Goal: Complete application form

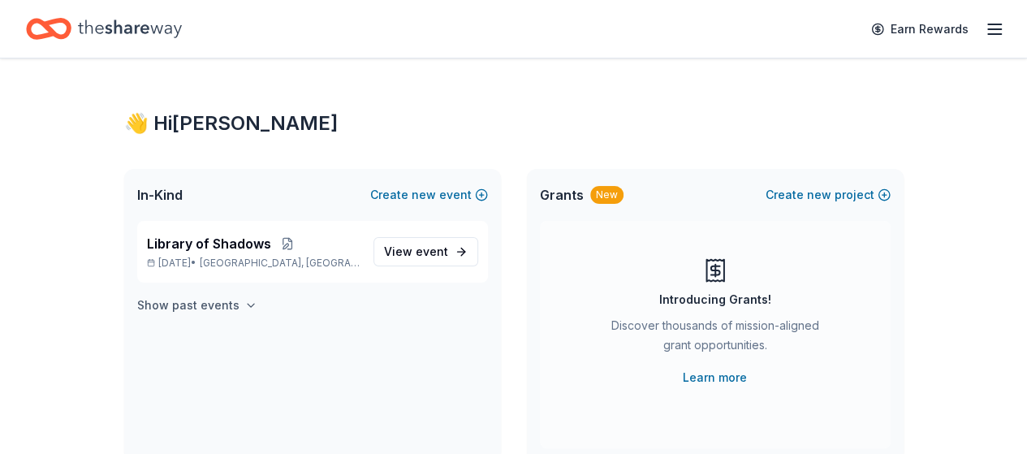
click at [221, 309] on h4 "Show past events" at bounding box center [188, 305] width 102 height 19
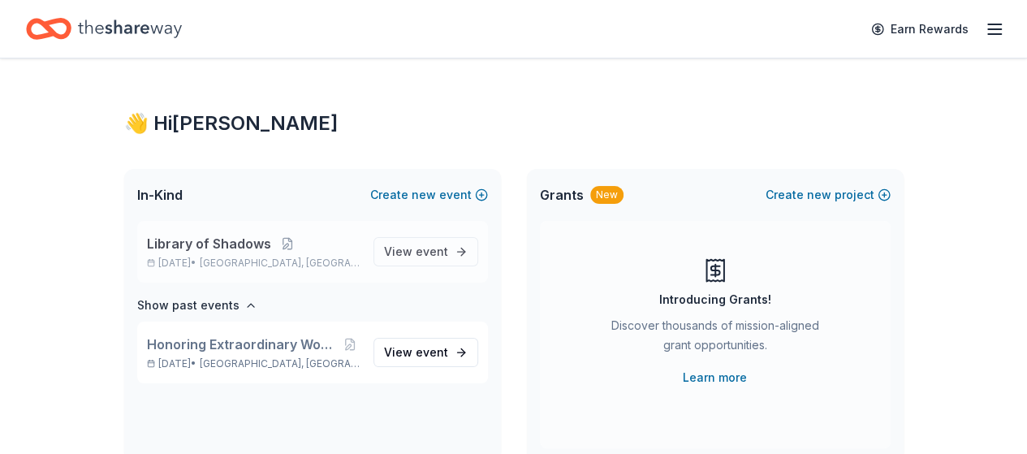
click at [260, 244] on span "Library of Shadows" at bounding box center [209, 243] width 124 height 19
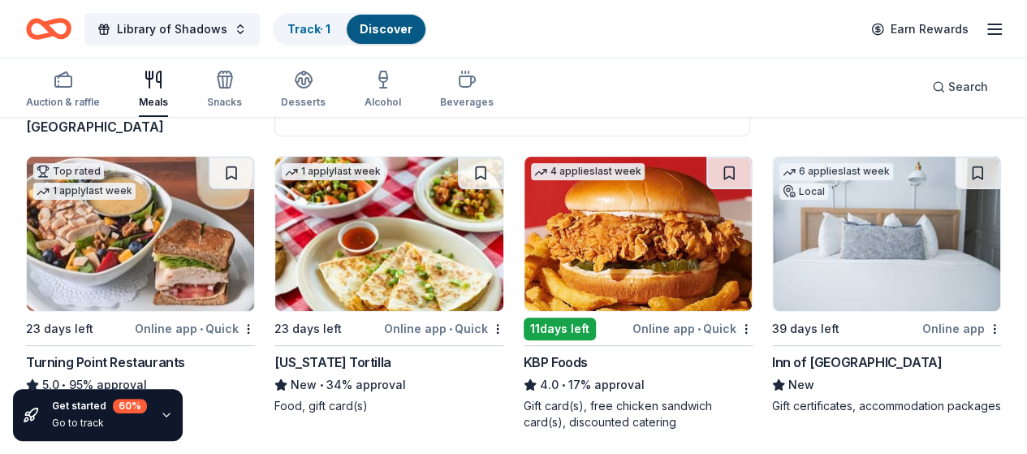
scroll to position [151, 0]
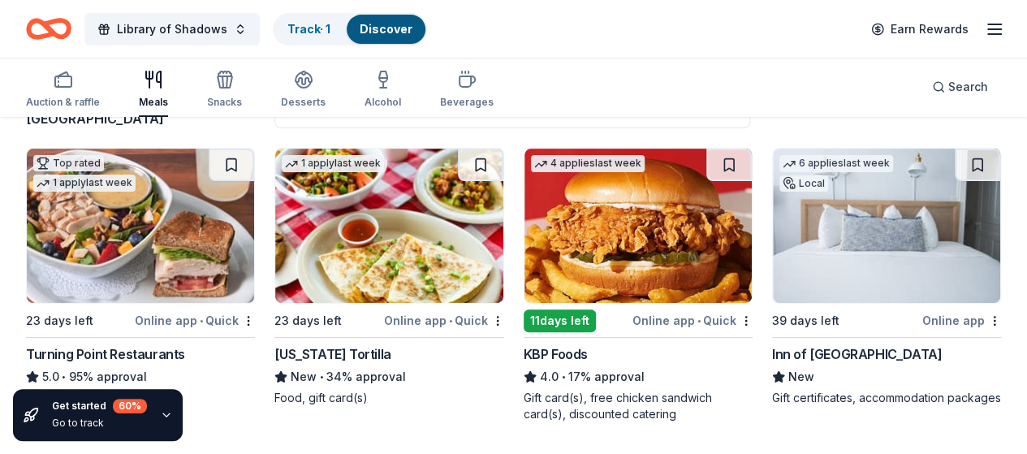
click at [772, 352] on div "Inn of Cape May" at bounding box center [857, 353] width 170 height 19
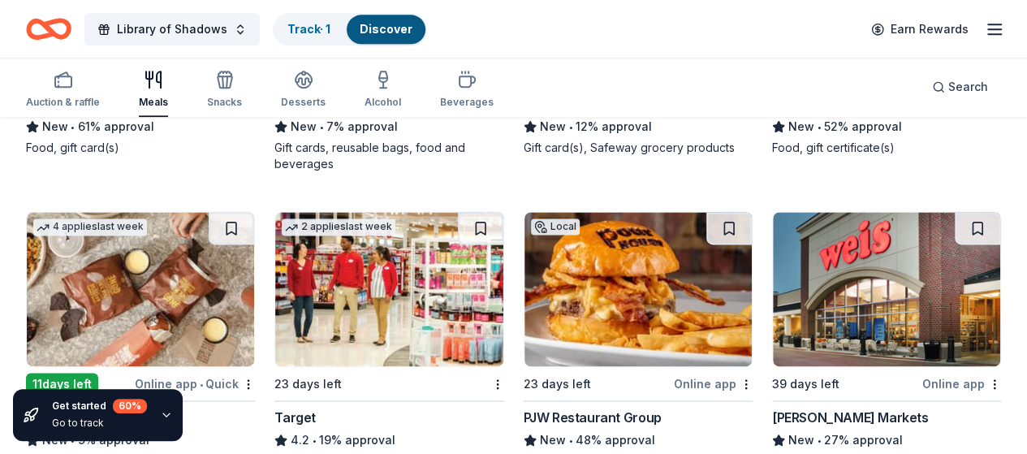
scroll to position [1125, 0]
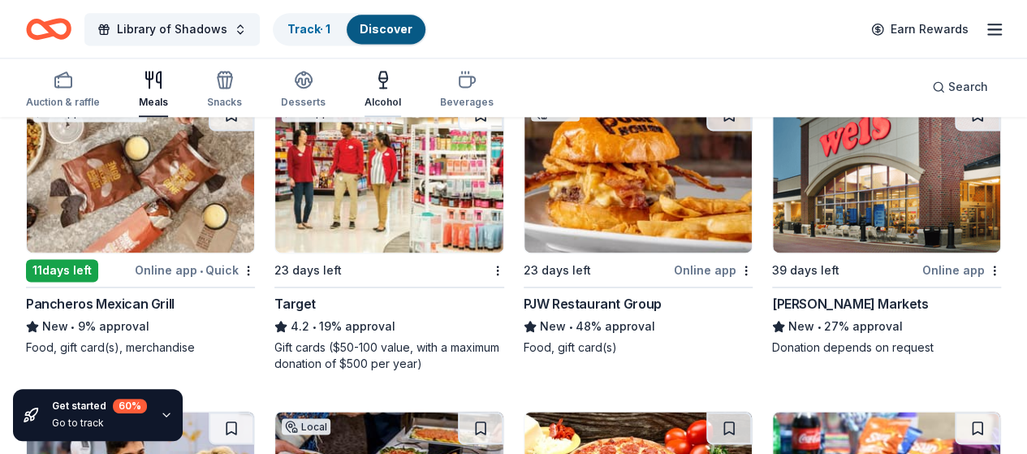
click at [385, 97] on div "Alcohol" at bounding box center [383, 102] width 37 height 13
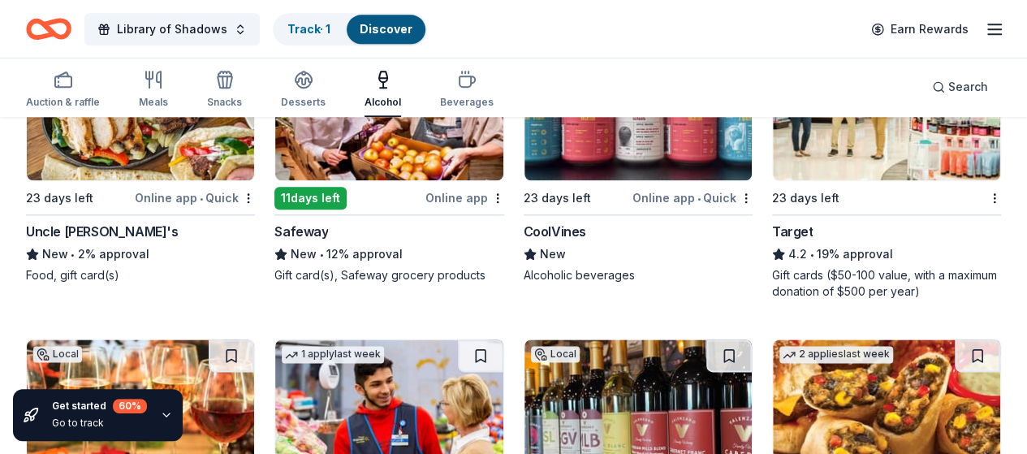
scroll to position [893, 0]
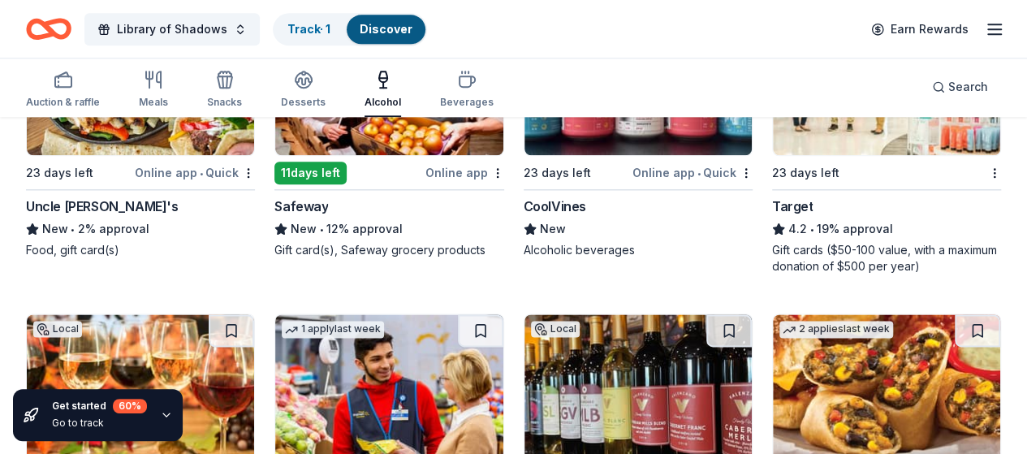
click at [525, 155] on img at bounding box center [638, 78] width 227 height 154
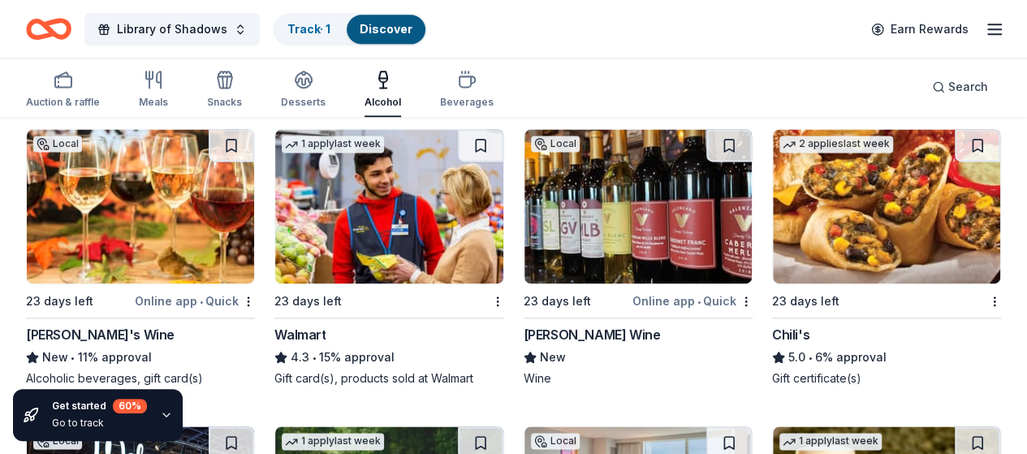
scroll to position [1090, 0]
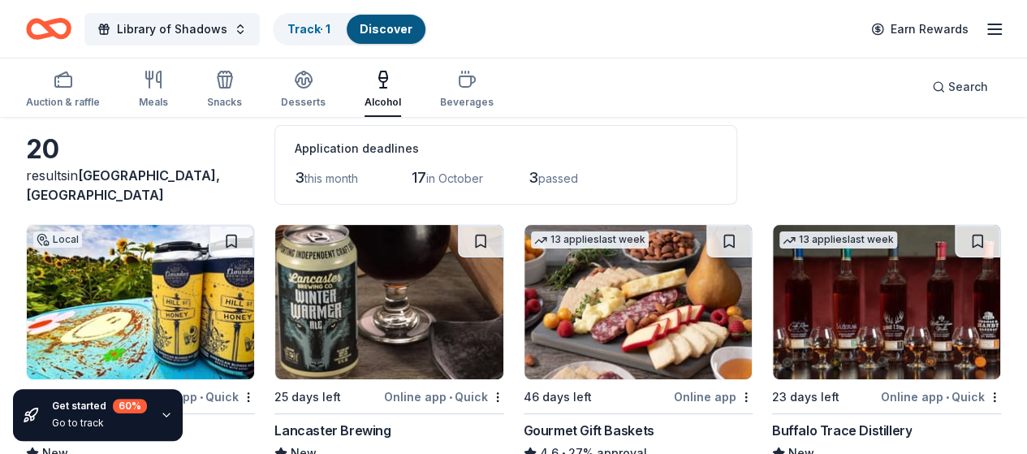
scroll to position [162, 0]
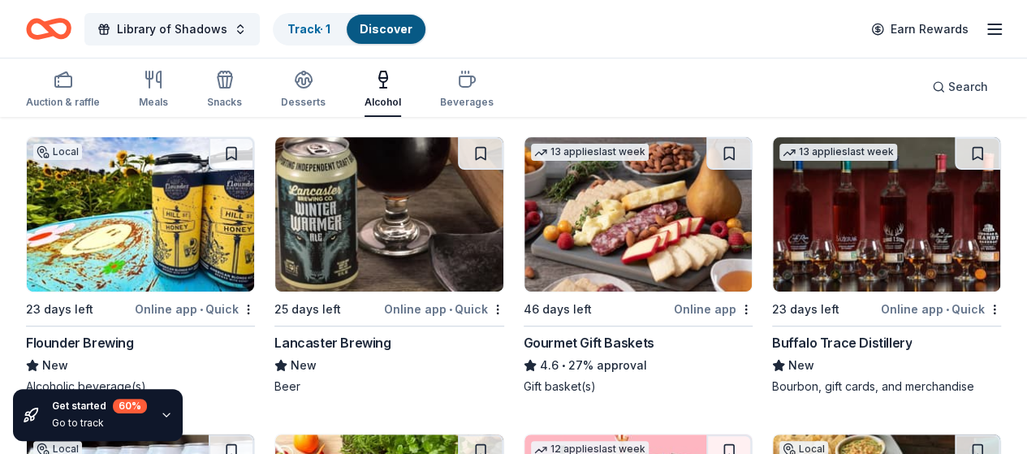
click at [772, 341] on div "Buffalo Trace Distillery" at bounding box center [842, 342] width 140 height 19
drag, startPoint x: 604, startPoint y: 347, endPoint x: 647, endPoint y: 347, distance: 43.0
drag, startPoint x: 619, startPoint y: 322, endPoint x: 674, endPoint y: 326, distance: 55.3
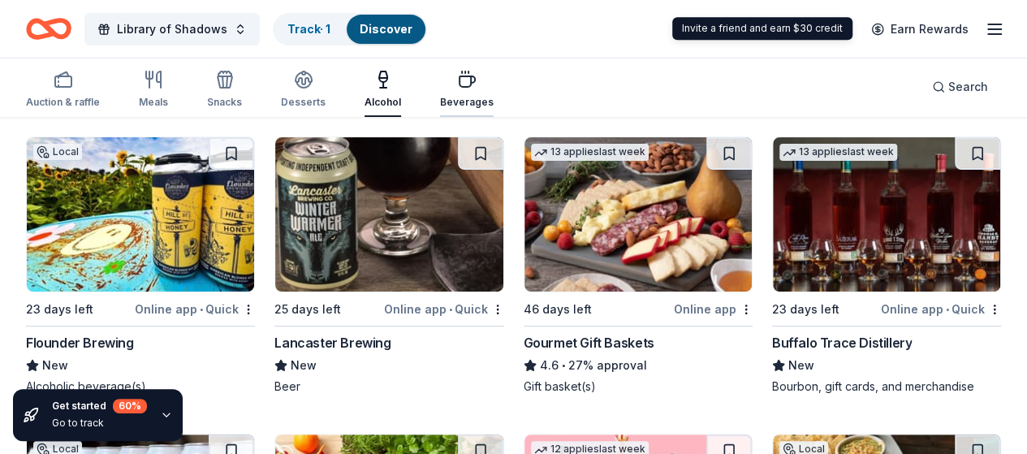
click at [460, 105] on div "Beverages" at bounding box center [467, 102] width 54 height 13
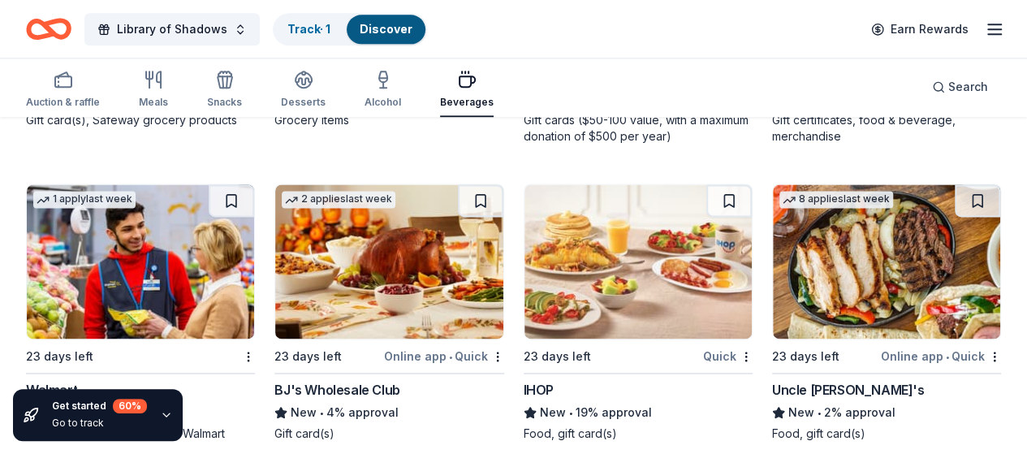
scroll to position [1137, 0]
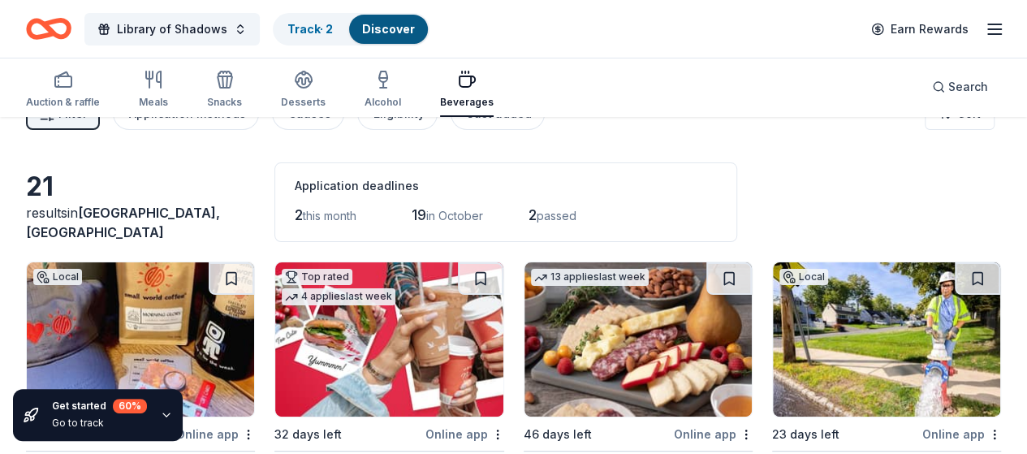
scroll to position [6, 0]
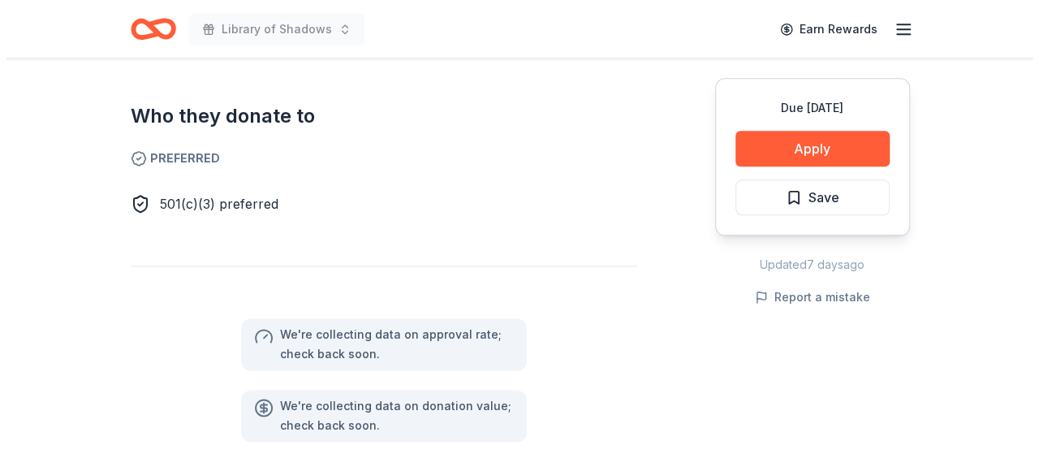
scroll to position [974, 0]
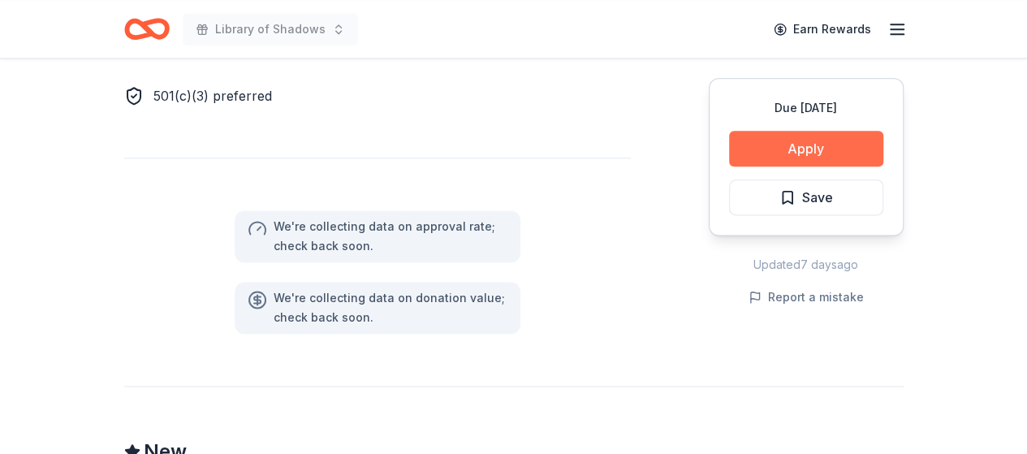
click at [834, 149] on button "Apply" at bounding box center [806, 149] width 154 height 36
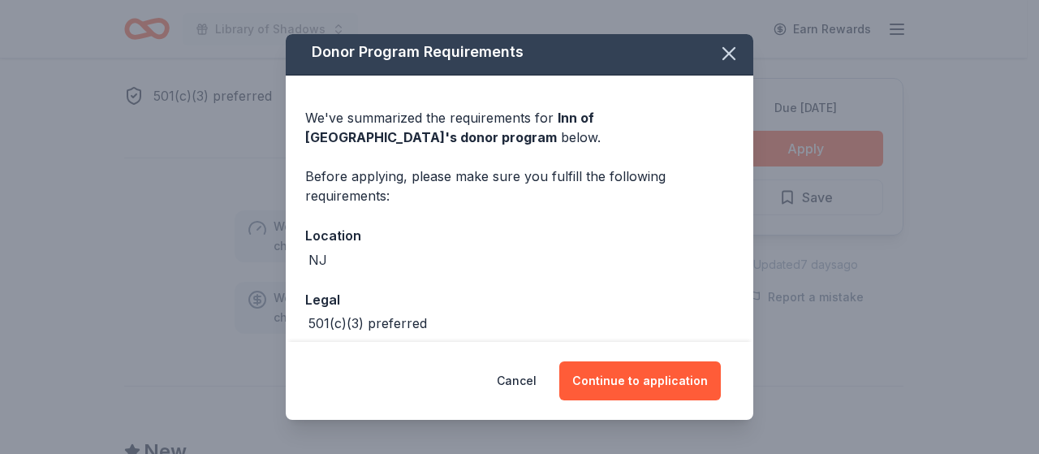
scroll to position [0, 0]
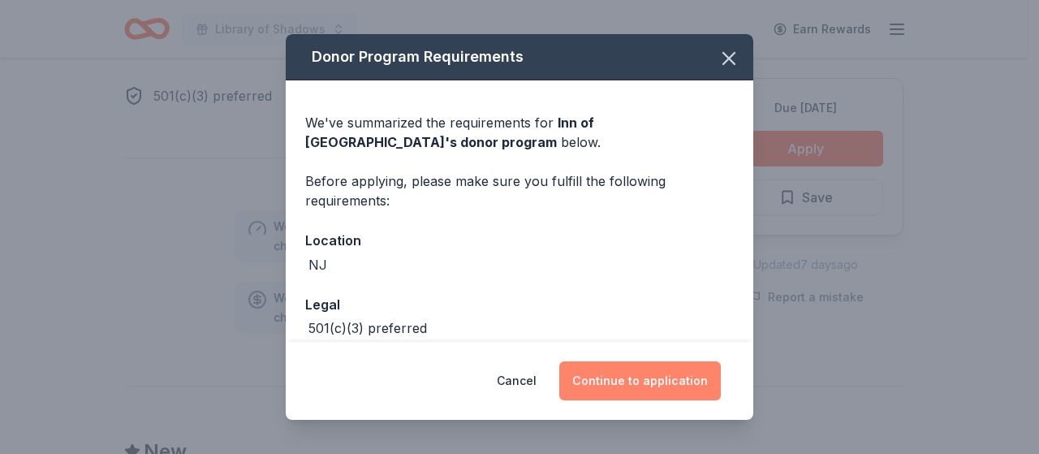
click at [669, 383] on button "Continue to application" at bounding box center [640, 380] width 162 height 39
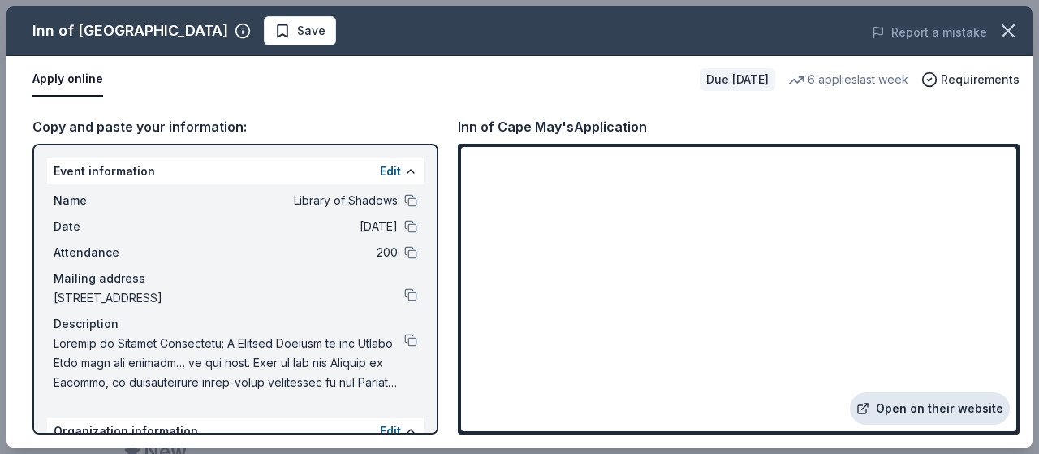
click at [870, 405] on icon at bounding box center [863, 408] width 13 height 13
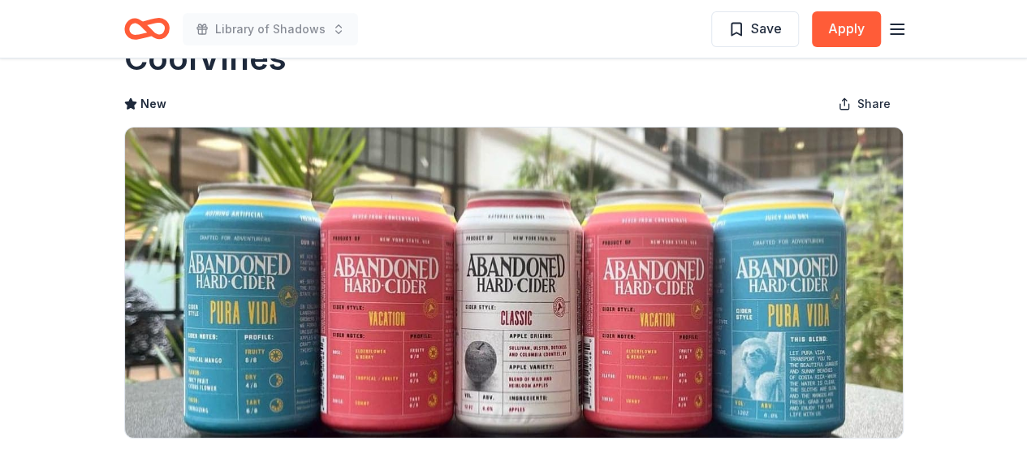
scroll to position [81, 0]
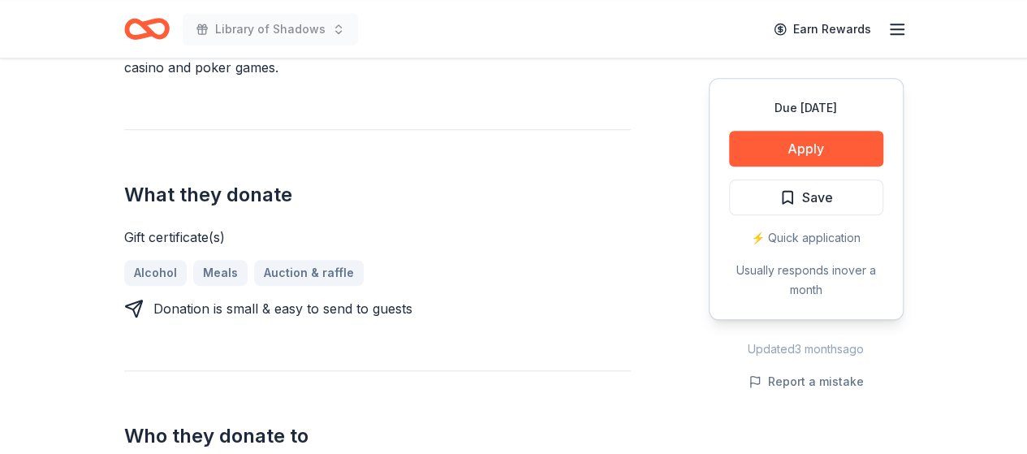
scroll to position [568, 0]
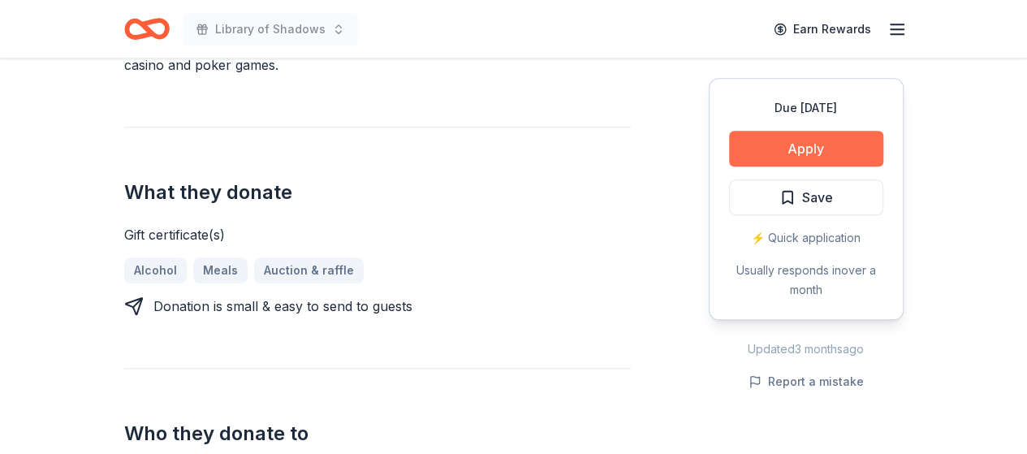
click at [773, 145] on button "Apply" at bounding box center [806, 149] width 154 height 36
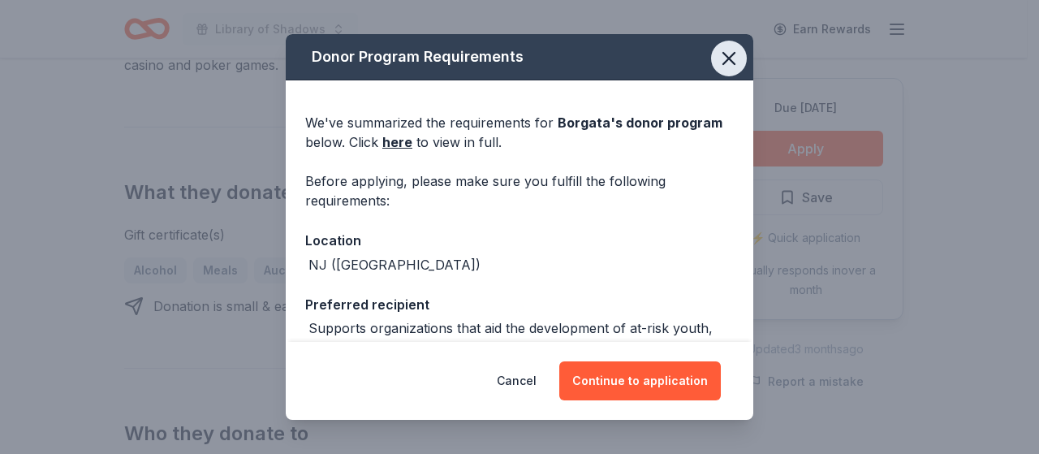
click at [718, 52] on icon "button" at bounding box center [729, 58] width 23 height 23
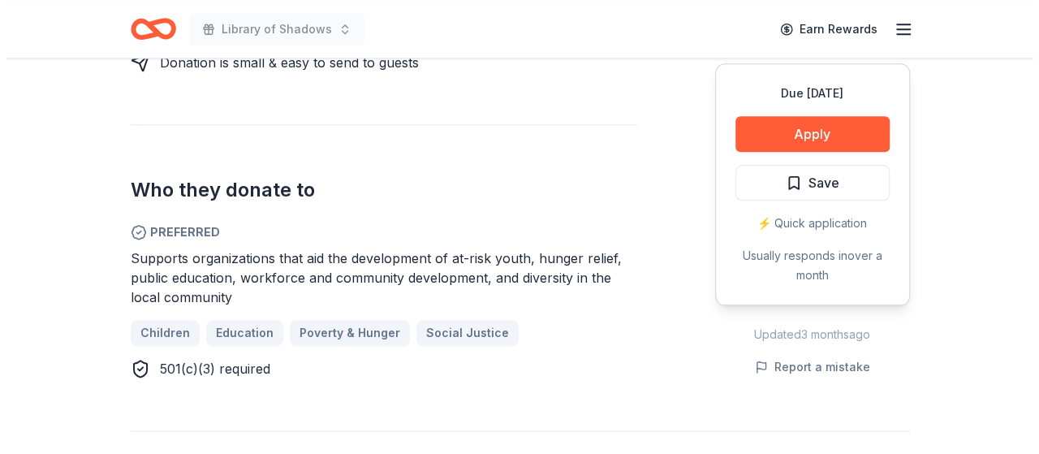
scroll to position [650, 0]
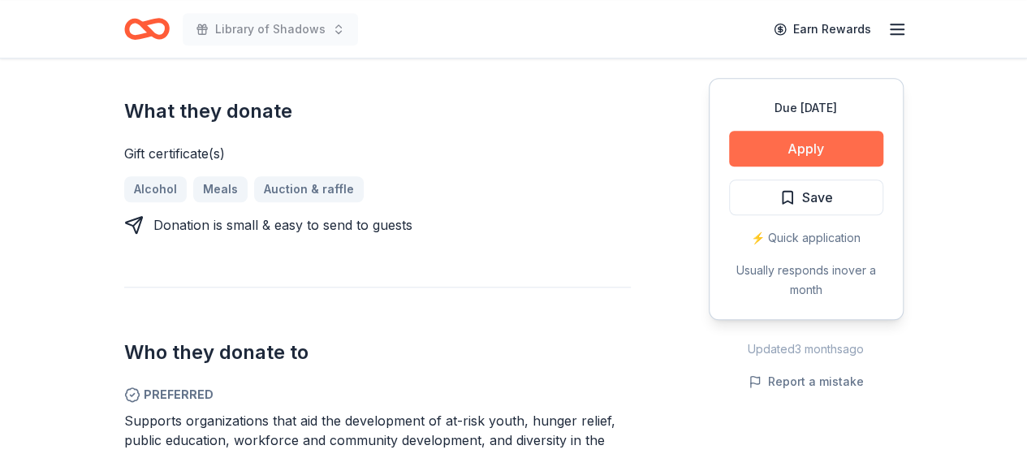
click at [835, 150] on button "Apply" at bounding box center [806, 149] width 154 height 36
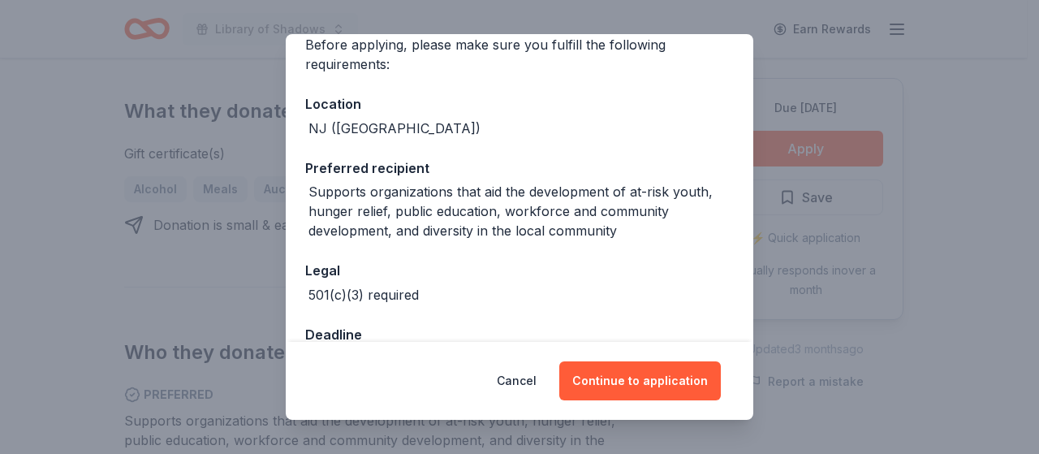
scroll to position [184, 0]
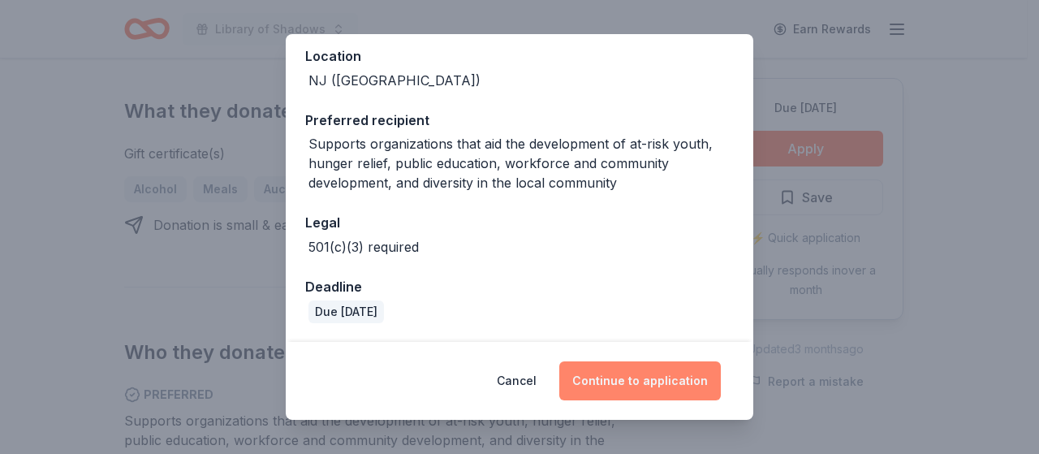
click at [655, 394] on button "Continue to application" at bounding box center [640, 380] width 162 height 39
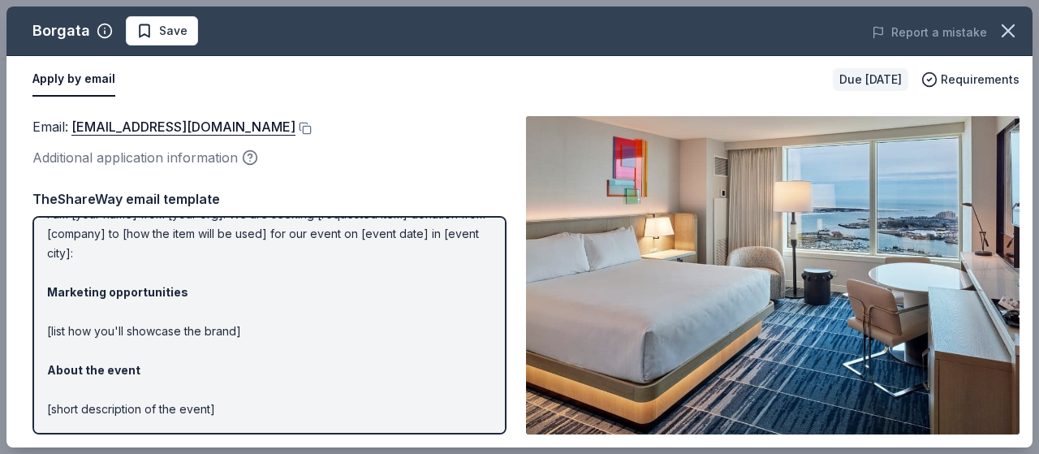
scroll to position [0, 0]
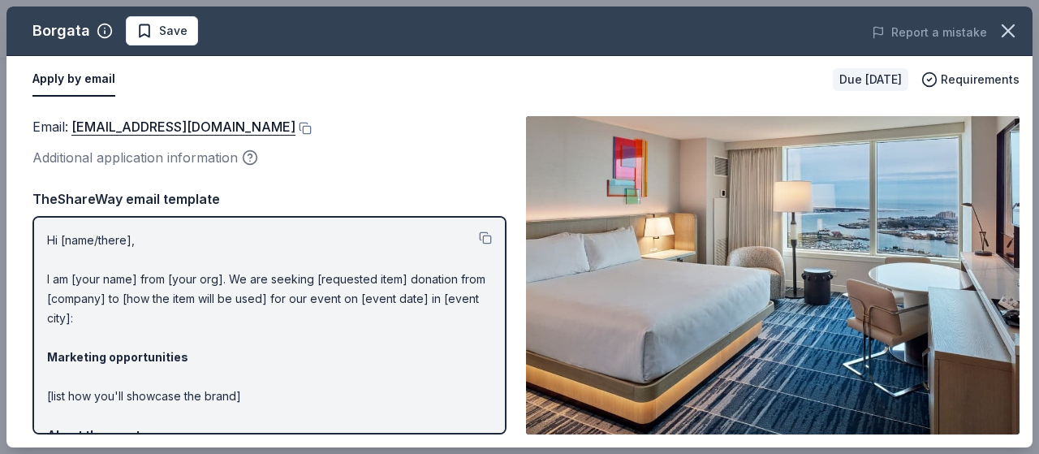
drag, startPoint x: 48, startPoint y: 241, endPoint x: 251, endPoint y: 248, distance: 203.1
click at [250, 245] on p "Hi [name/there], I am [your name] from [your org]. We are seeking [requested it…" at bounding box center [269, 445] width 445 height 429
drag, startPoint x: 49, startPoint y: 235, endPoint x: 263, endPoint y: 234, distance: 214.4
click at [258, 235] on p "Hi [name/there], I am [your name] from [your org]. We are seeking [requested it…" at bounding box center [269, 445] width 445 height 429
click at [479, 236] on button at bounding box center [485, 237] width 13 height 13
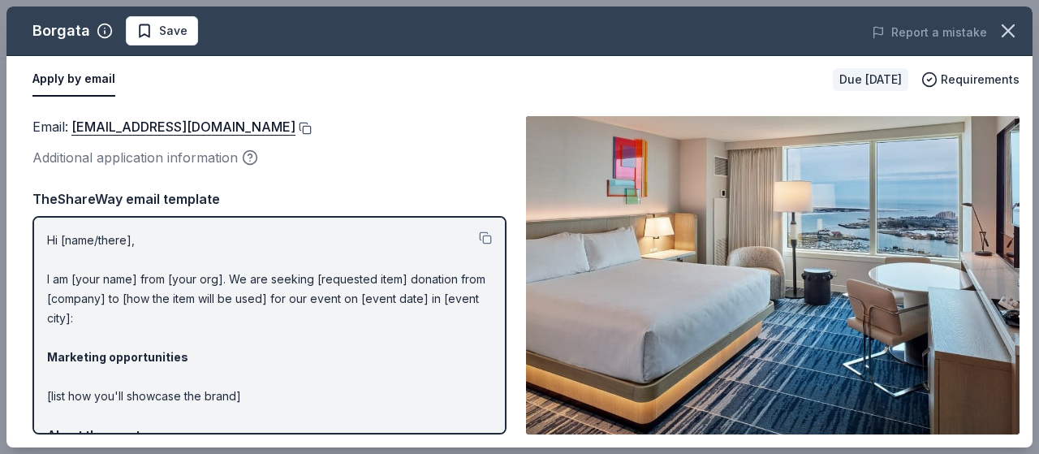
click at [296, 126] on button at bounding box center [304, 128] width 16 height 13
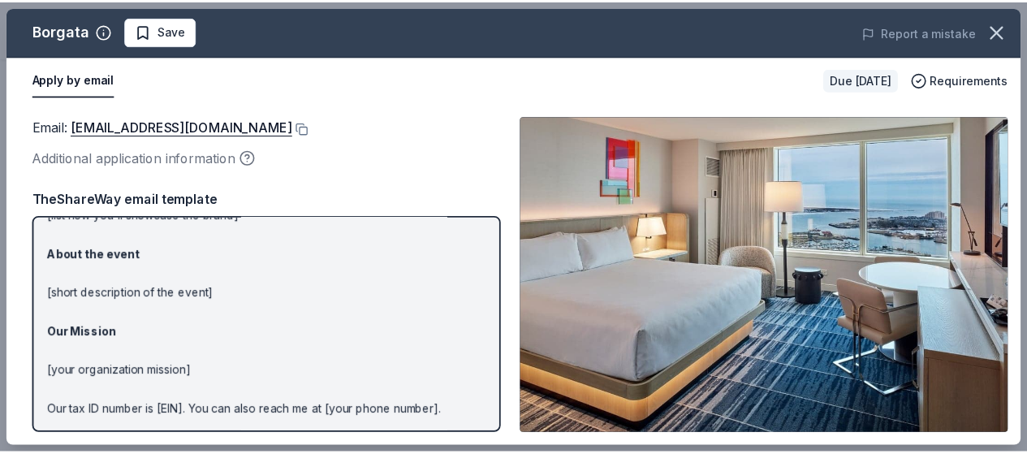
scroll to position [239, 0]
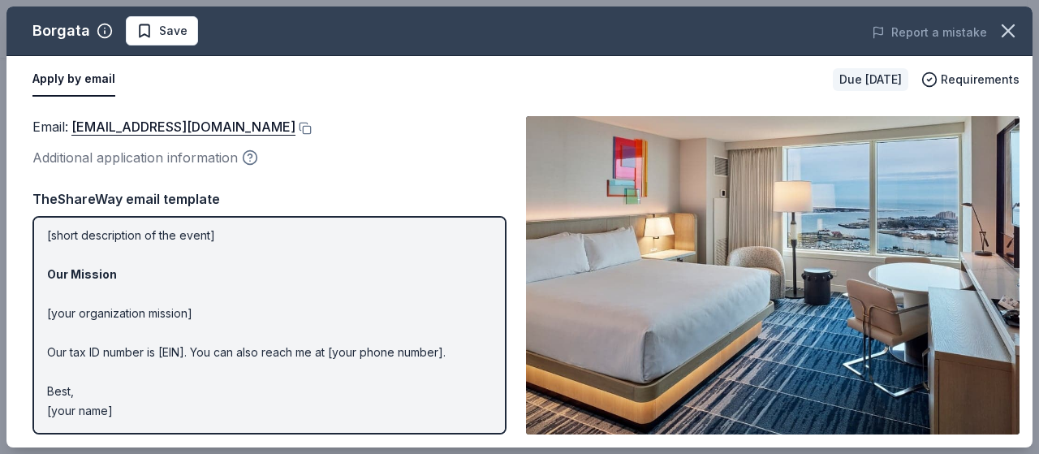
click at [248, 152] on icon "button" at bounding box center [250, 157] width 16 height 16
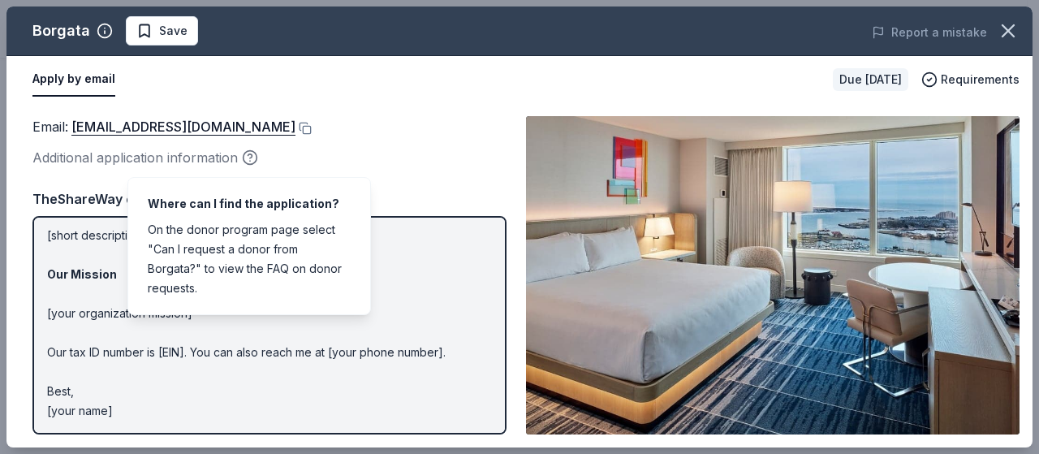
click at [313, 149] on div "Additional application information" at bounding box center [269, 157] width 474 height 21
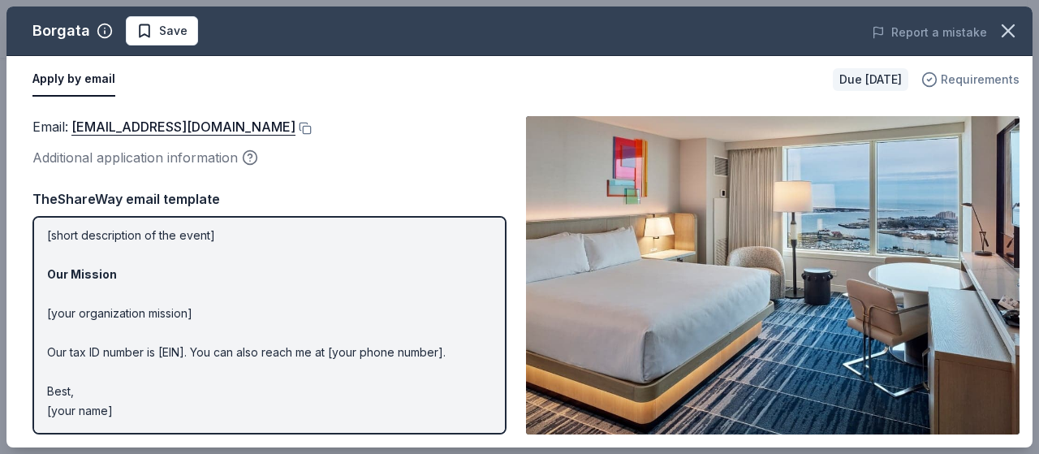
click at [989, 79] on span "Requirements" at bounding box center [980, 79] width 79 height 19
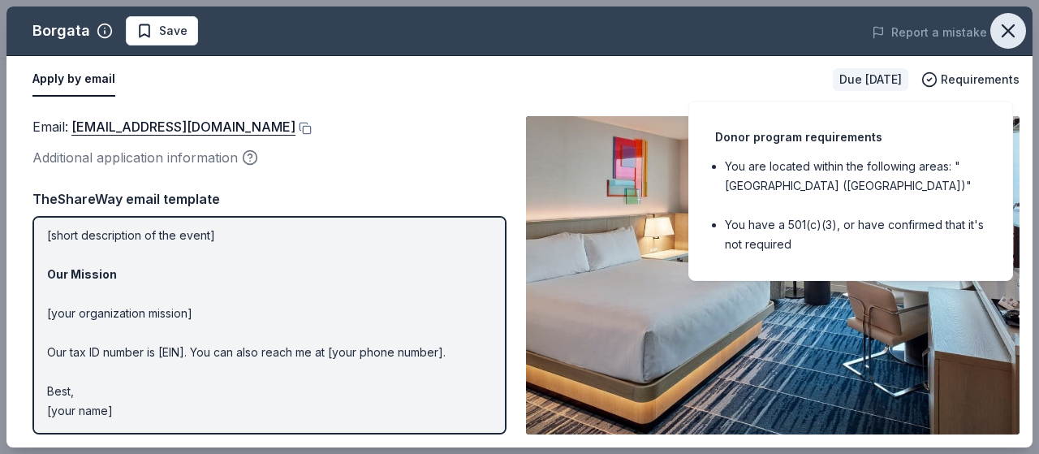
click at [1008, 27] on icon "button" at bounding box center [1008, 30] width 23 height 23
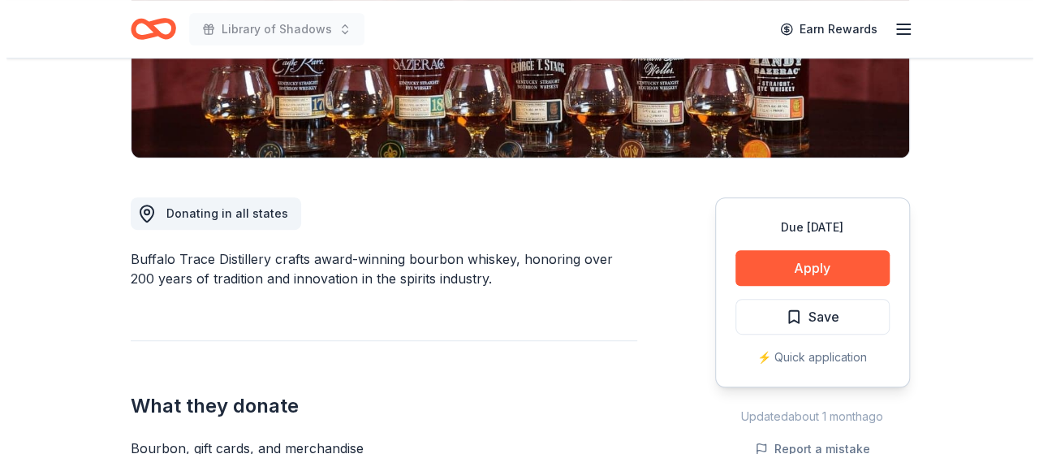
scroll to position [487, 0]
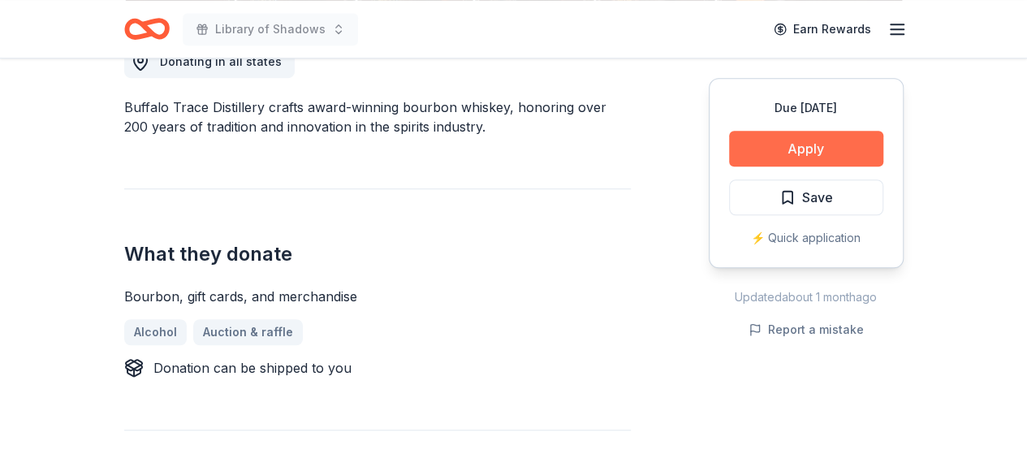
click at [810, 153] on button "Apply" at bounding box center [806, 149] width 154 height 36
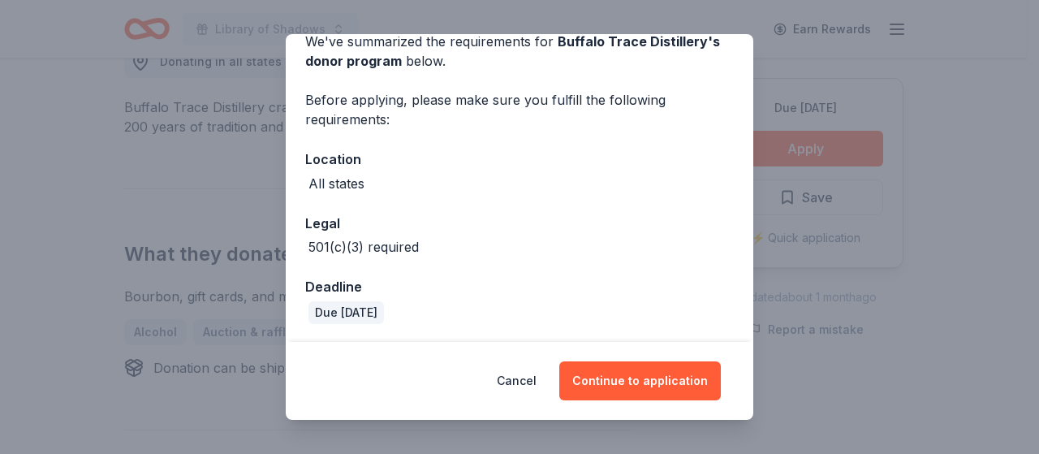
scroll to position [82, 0]
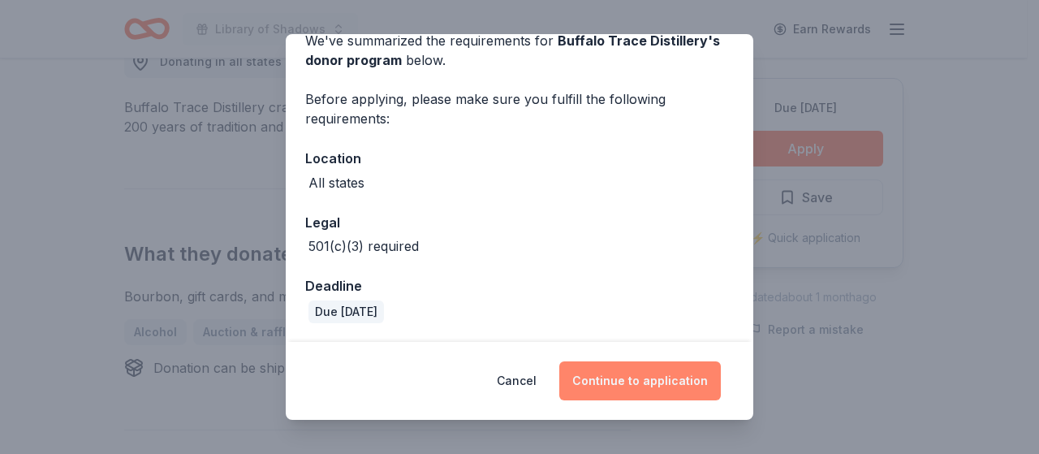
click at [646, 377] on button "Continue to application" at bounding box center [640, 380] width 162 height 39
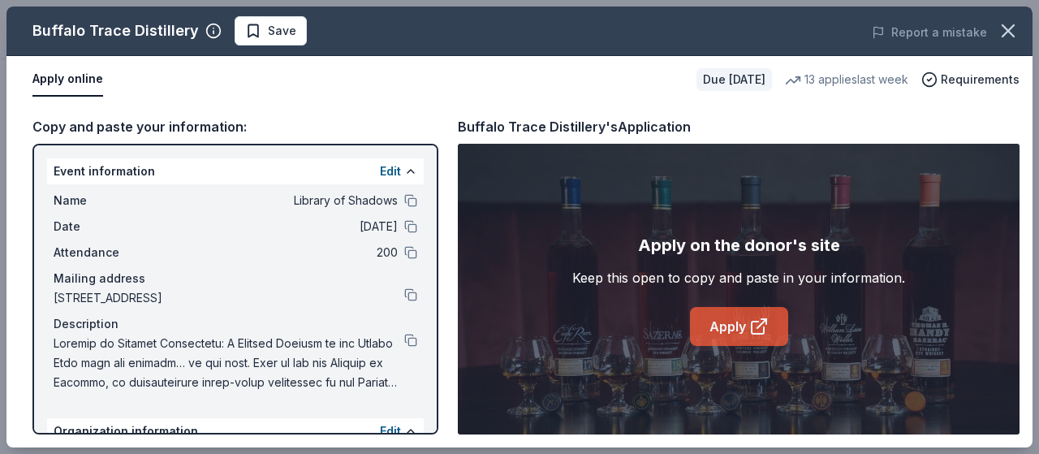
click at [730, 330] on link "Apply" at bounding box center [739, 326] width 98 height 39
drag, startPoint x: 451, startPoint y: 123, endPoint x: 529, endPoint y: 121, distance: 78.0
click at [533, 123] on div "Copy and paste your information: Event information Edit Name Library of Shadows…" at bounding box center [519, 275] width 1026 height 344
drag, startPoint x: 453, startPoint y: 122, endPoint x: 548, endPoint y: 118, distance: 95.1
click at [546, 119] on div "Copy and paste your information: Event information Edit Name Library of Shadows…" at bounding box center [519, 275] width 1026 height 344
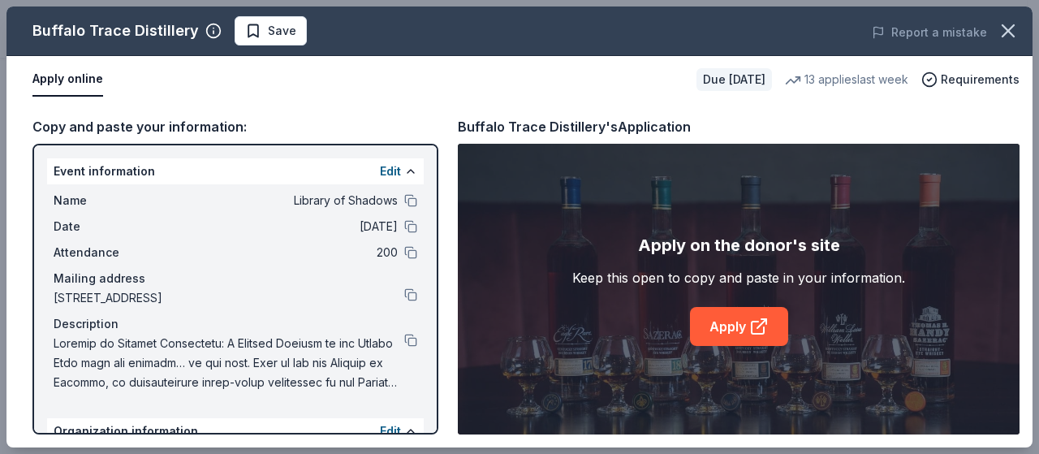
drag, startPoint x: 609, startPoint y: 126, endPoint x: 531, endPoint y: 133, distance: 78.3
click at [532, 133] on div "Buffalo Trace Distillery's Application" at bounding box center [574, 126] width 233 height 21
click at [529, 132] on div "Buffalo Trace Distillery's Application" at bounding box center [574, 126] width 233 height 21
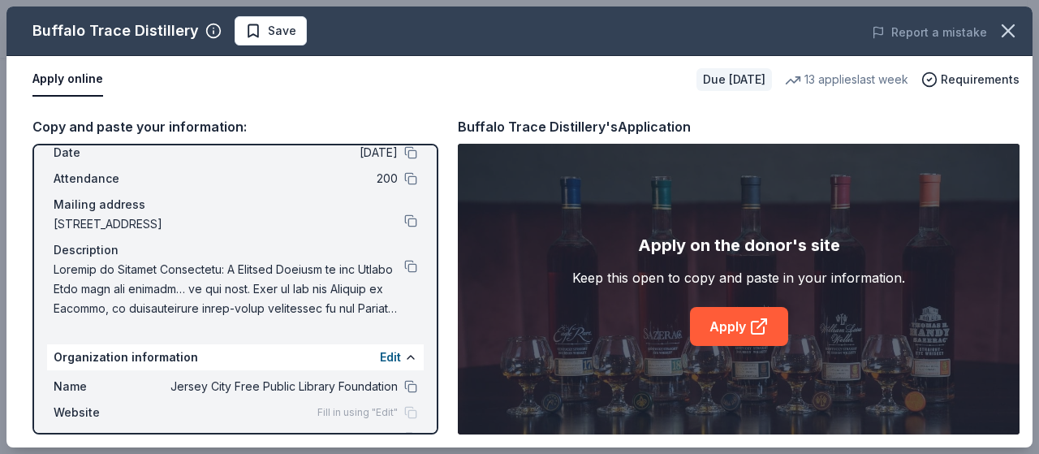
scroll to position [193, 0]
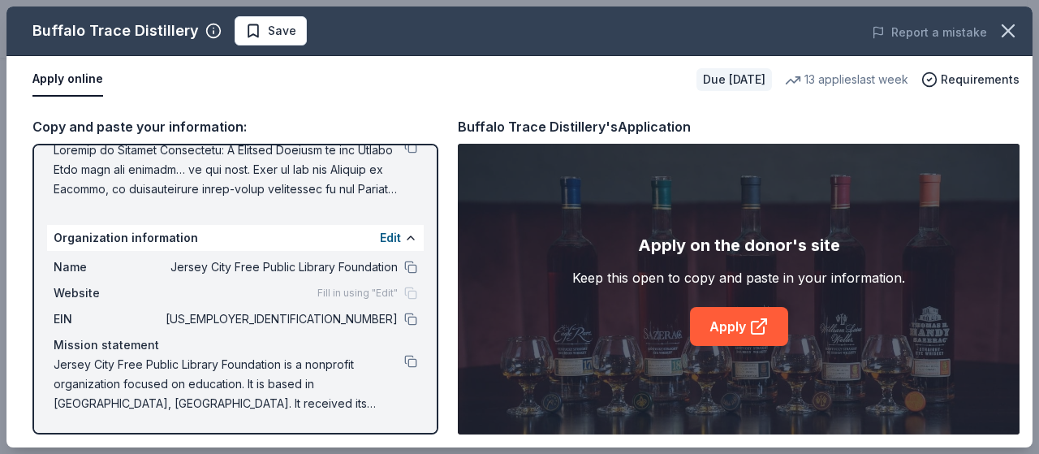
drag, startPoint x: 193, startPoint y: 28, endPoint x: 125, endPoint y: 33, distance: 68.4
click at [126, 34] on div "Buffalo Trace Distillery" at bounding box center [126, 31] width 189 height 26
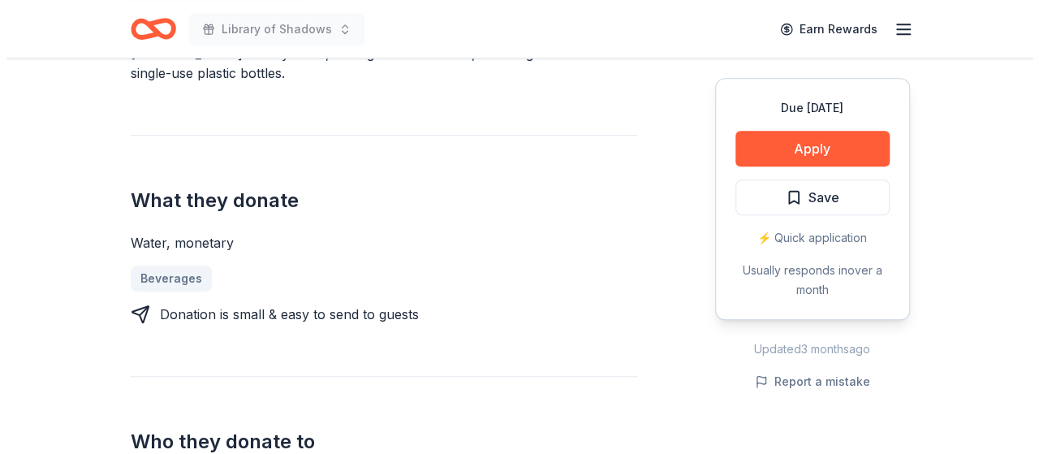
scroll to position [650, 0]
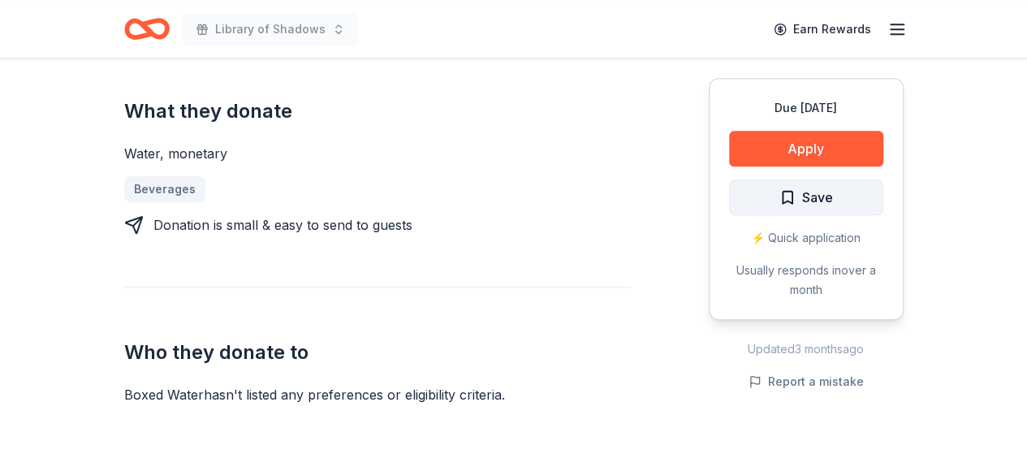
click at [804, 193] on span "Save" at bounding box center [817, 197] width 31 height 21
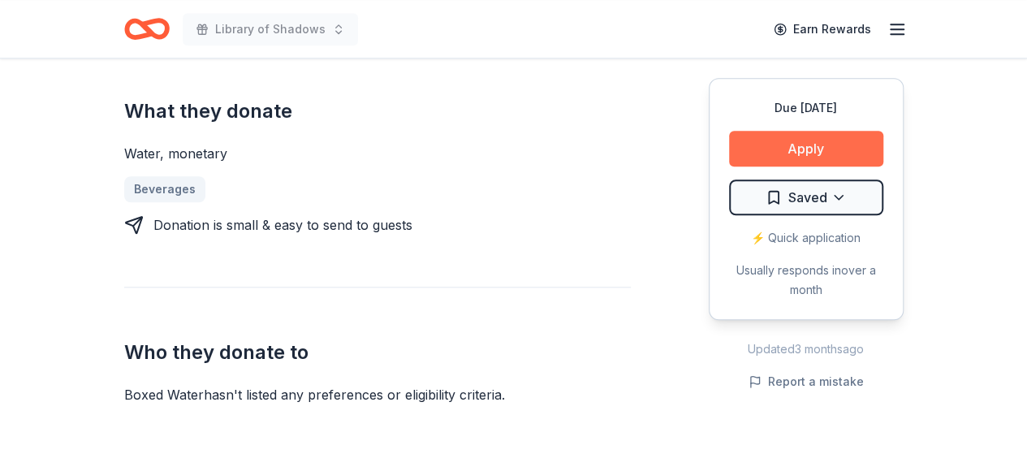
click at [817, 148] on button "Apply" at bounding box center [806, 149] width 154 height 36
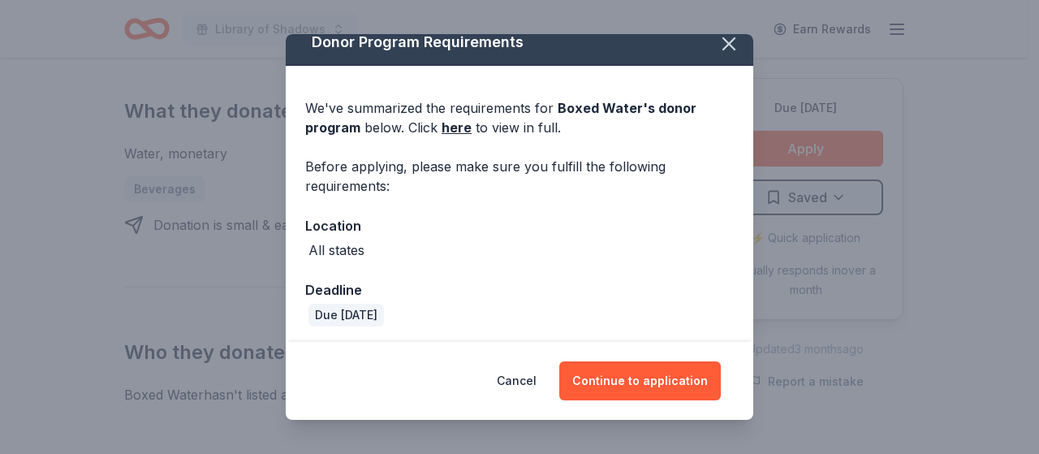
scroll to position [18, 0]
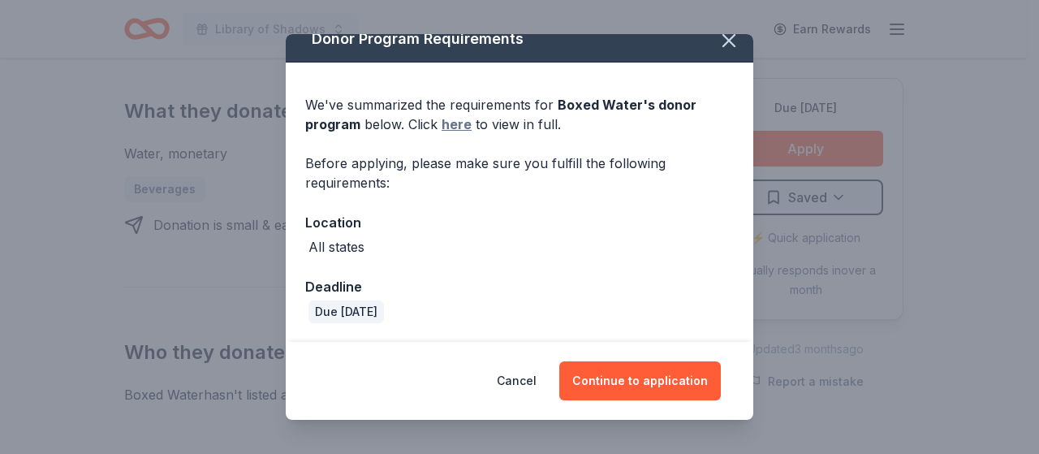
click at [457, 121] on link "here" at bounding box center [457, 123] width 30 height 19
